Goal: Transaction & Acquisition: Subscribe to service/newsletter

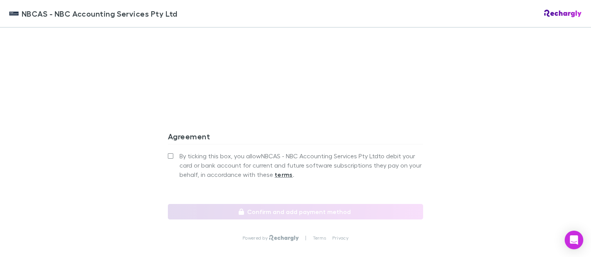
scroll to position [742, 0]
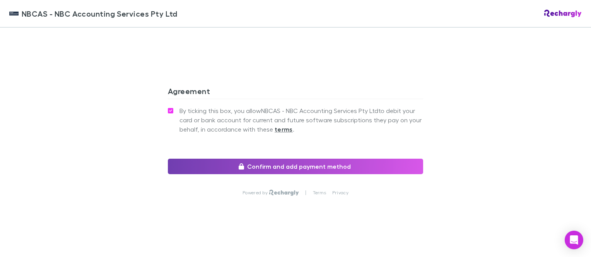
click at [288, 164] on button "Confirm and add payment method" at bounding box center [295, 165] width 255 height 15
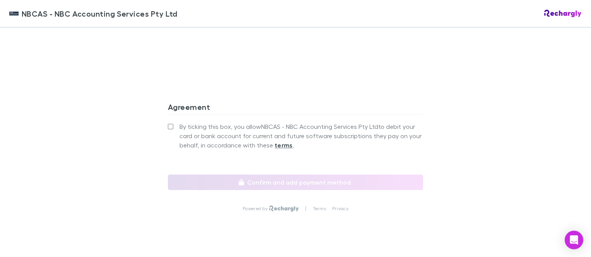
scroll to position [742, 0]
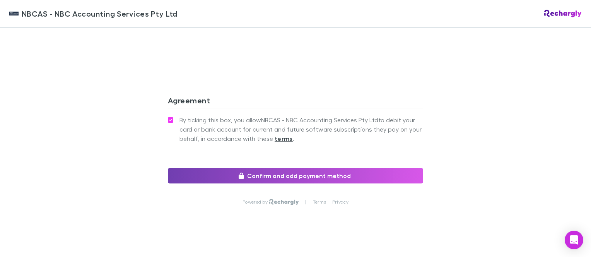
click at [262, 168] on button "Confirm and add payment method" at bounding box center [295, 175] width 255 height 15
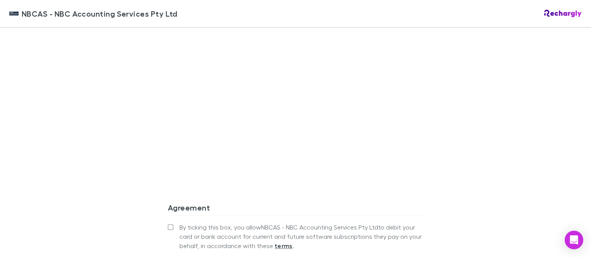
scroll to position [734, 0]
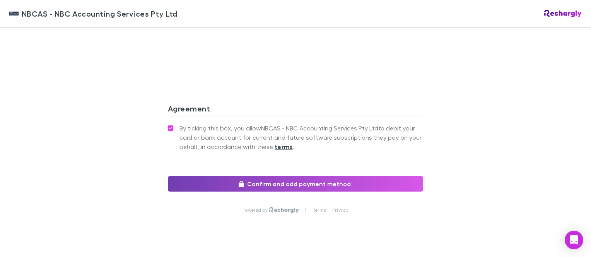
click at [277, 176] on button "Confirm and add payment method" at bounding box center [295, 183] width 255 height 15
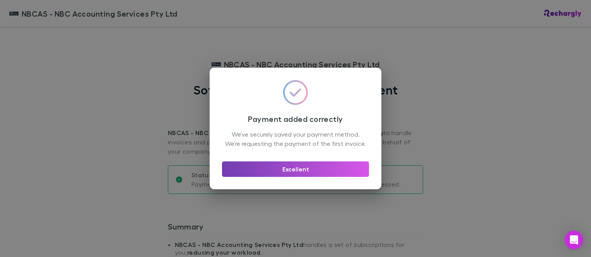
click at [276, 174] on button "Excellent" at bounding box center [295, 168] width 147 height 15
click at [294, 171] on button "Excellent" at bounding box center [295, 168] width 147 height 15
